Goal: Find specific page/section: Find specific page/section

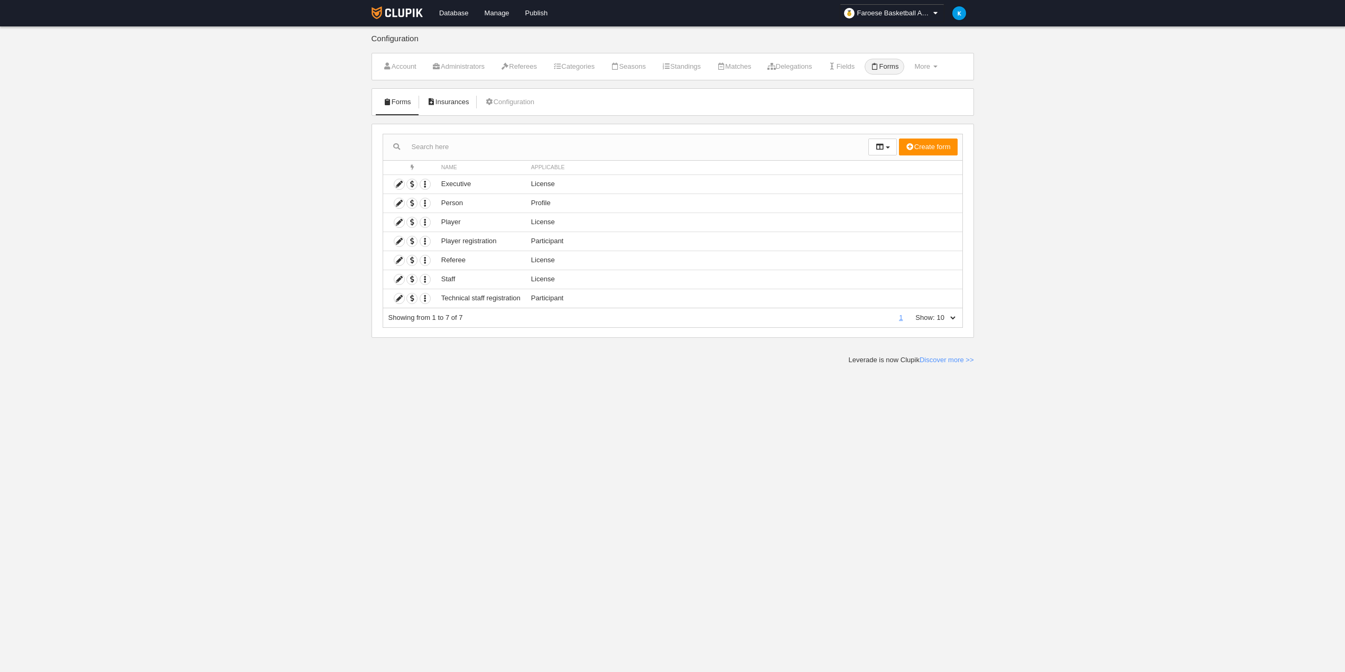
click at [442, 103] on link "Insurances" at bounding box center [448, 102] width 54 height 16
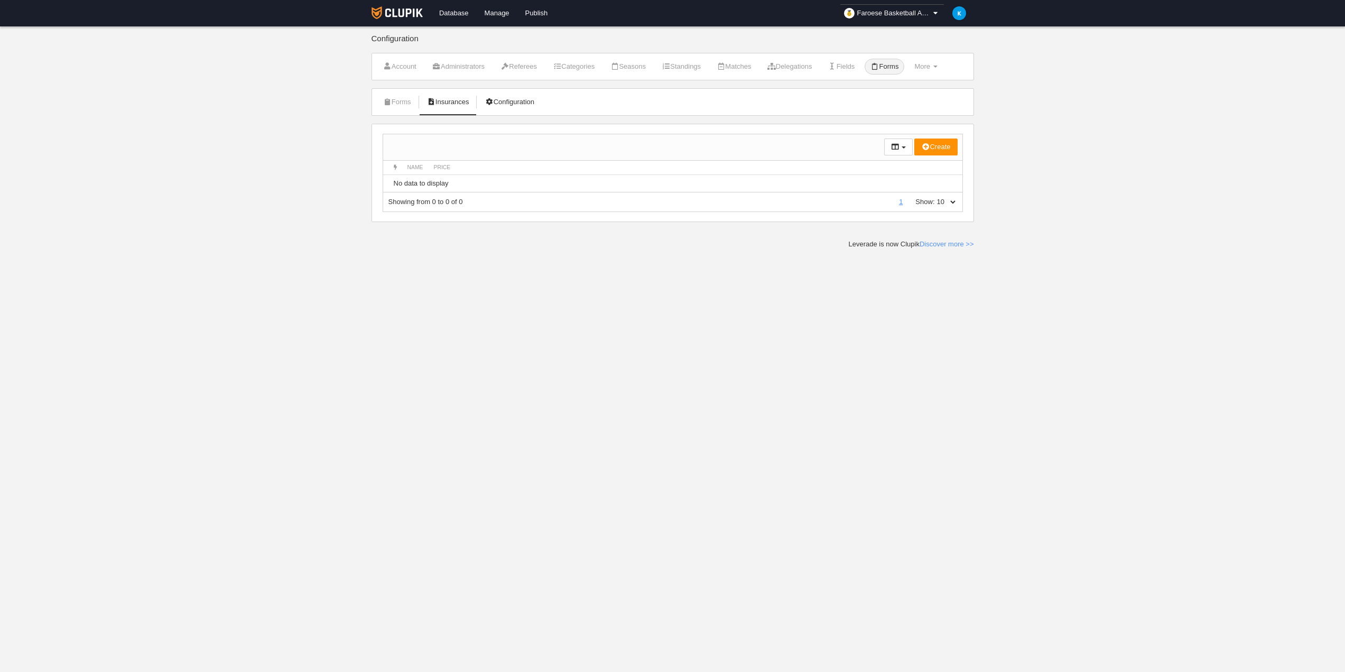
click at [516, 103] on link "Configuration" at bounding box center [509, 102] width 61 height 16
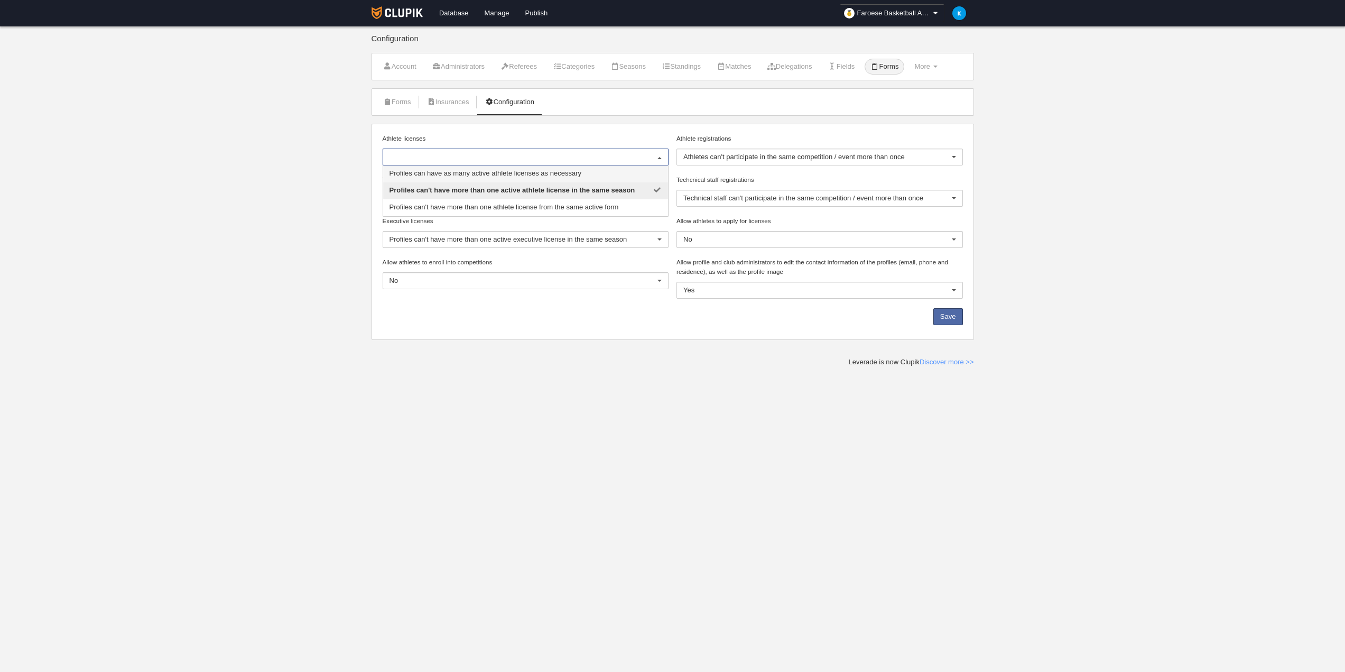
click at [544, 156] on input "Athlete licenses" at bounding box center [520, 157] width 262 height 10
click at [406, 66] on link "Account" at bounding box center [399, 67] width 45 height 16
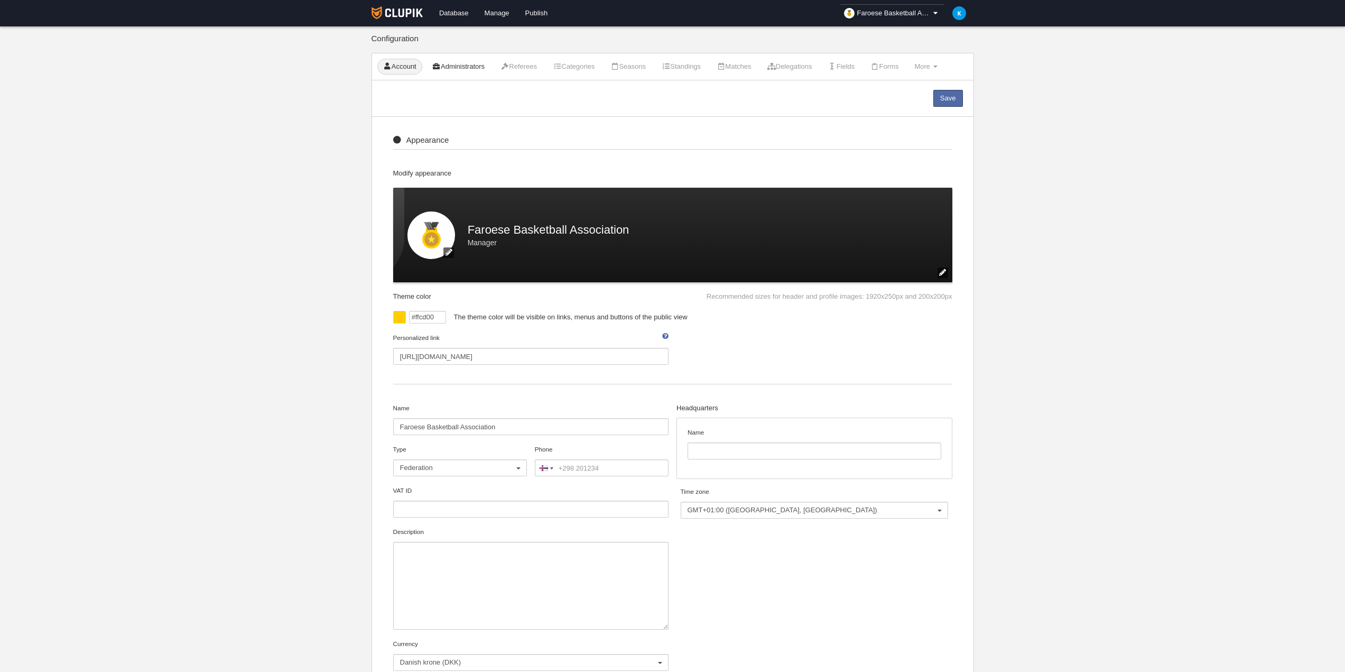
click at [460, 71] on link "Administrators" at bounding box center [458, 67] width 64 height 16
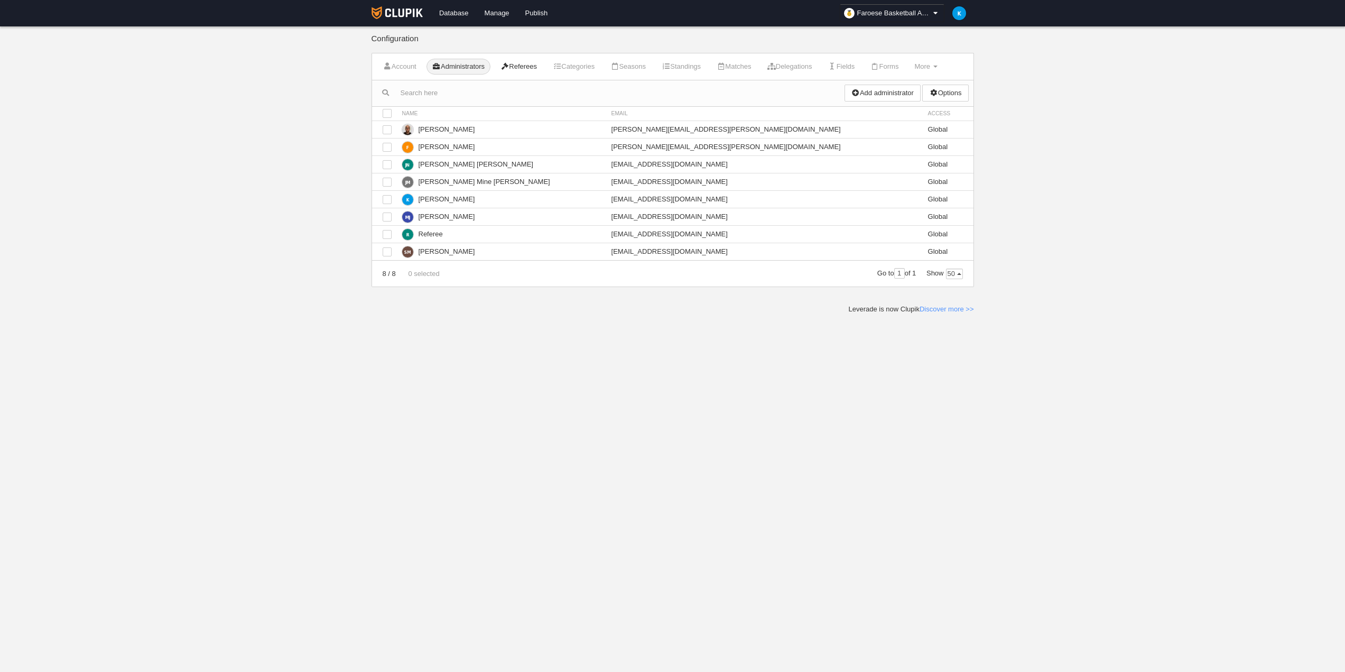
click at [524, 70] on link "Referees" at bounding box center [519, 67] width 48 height 16
